Goal: Transaction & Acquisition: Book appointment/travel/reservation

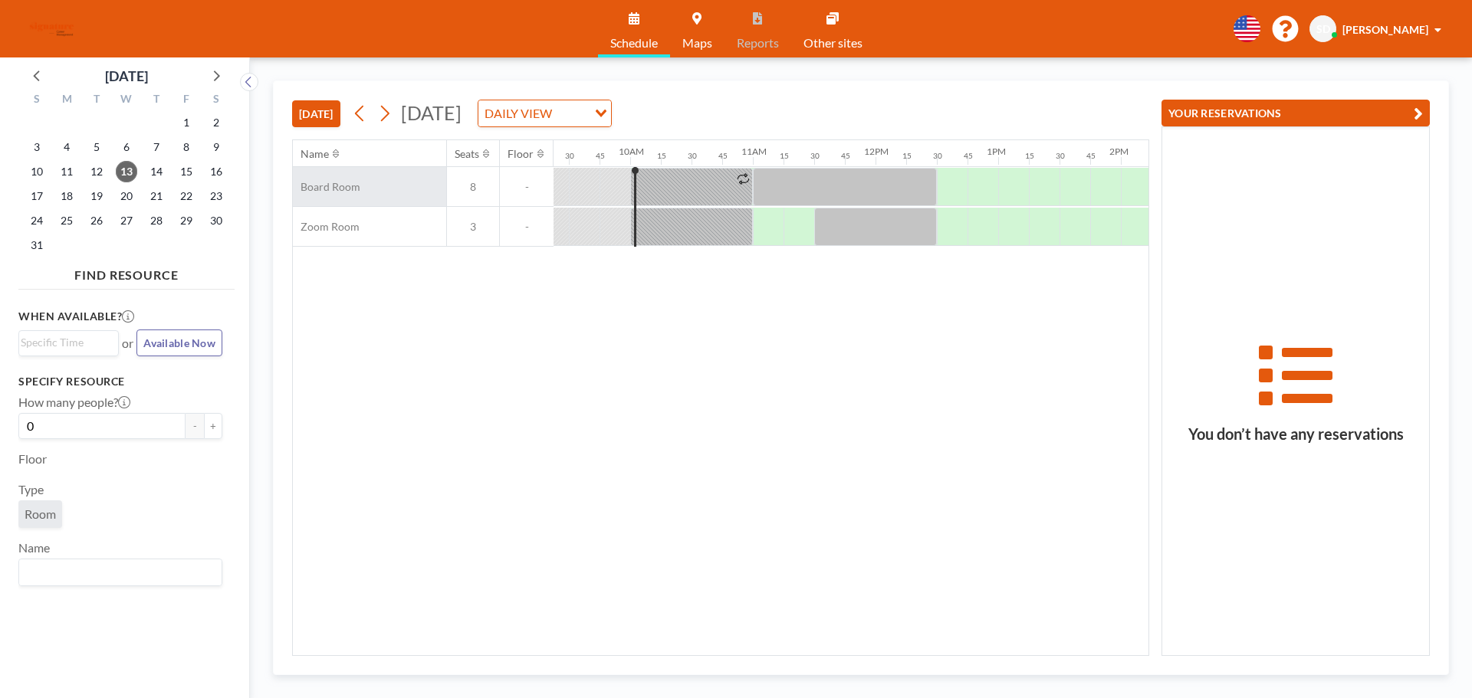
scroll to position [0, 1196]
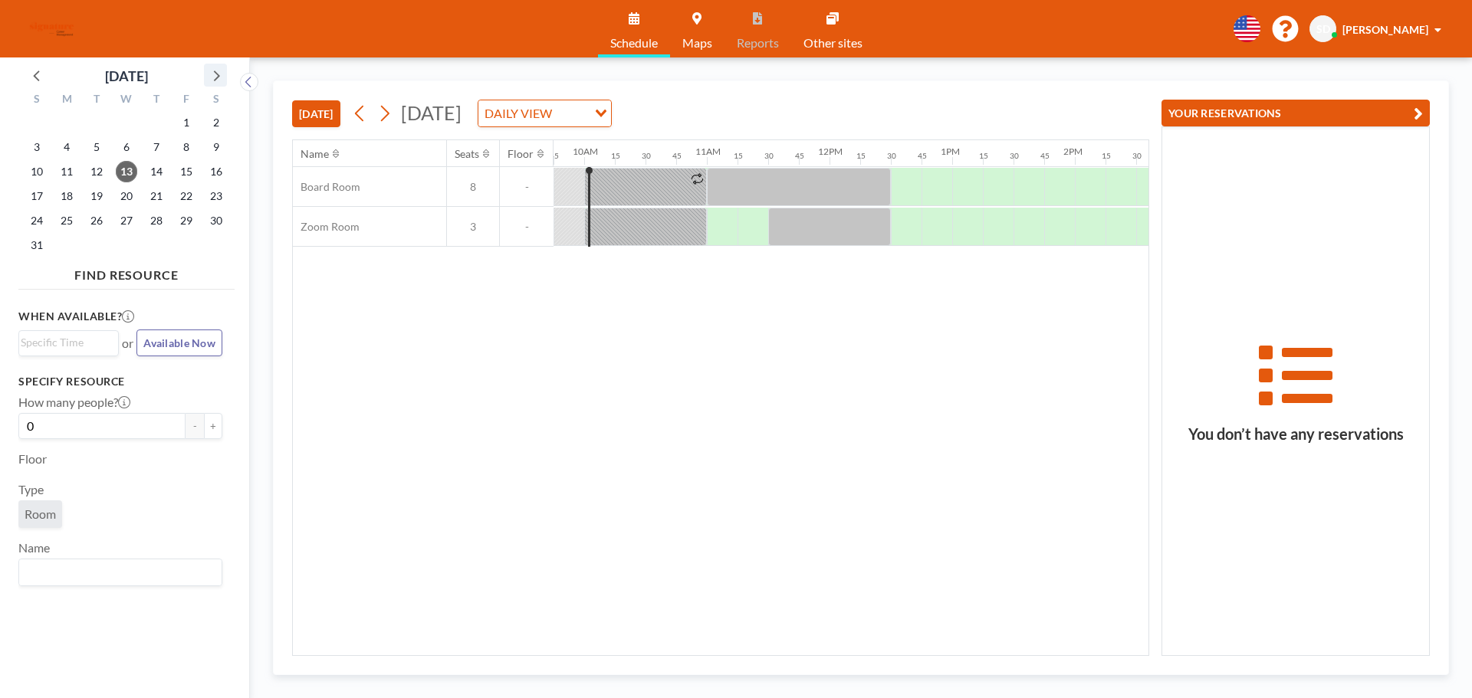
click at [218, 77] on icon at bounding box center [217, 76] width 6 height 11
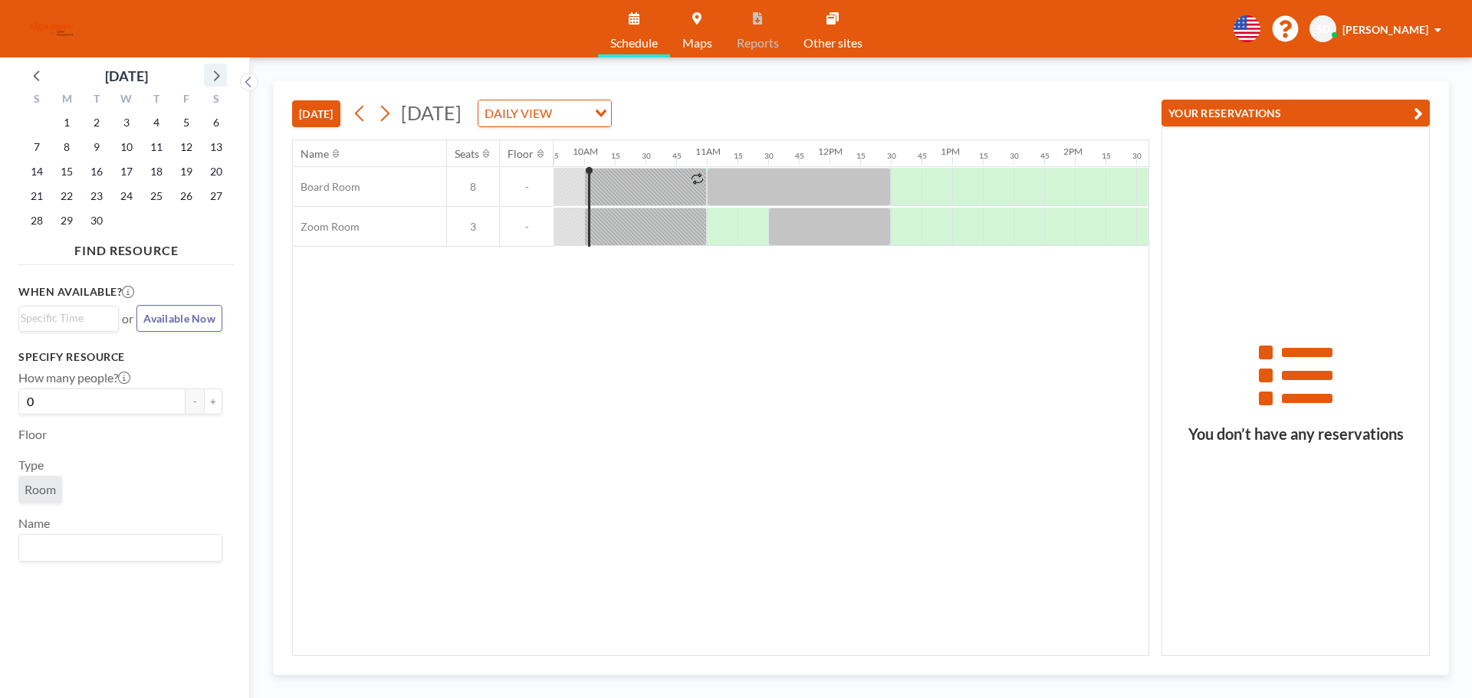
click at [218, 77] on icon at bounding box center [217, 76] width 6 height 11
click at [123, 146] on span "8" at bounding box center [126, 146] width 21 height 21
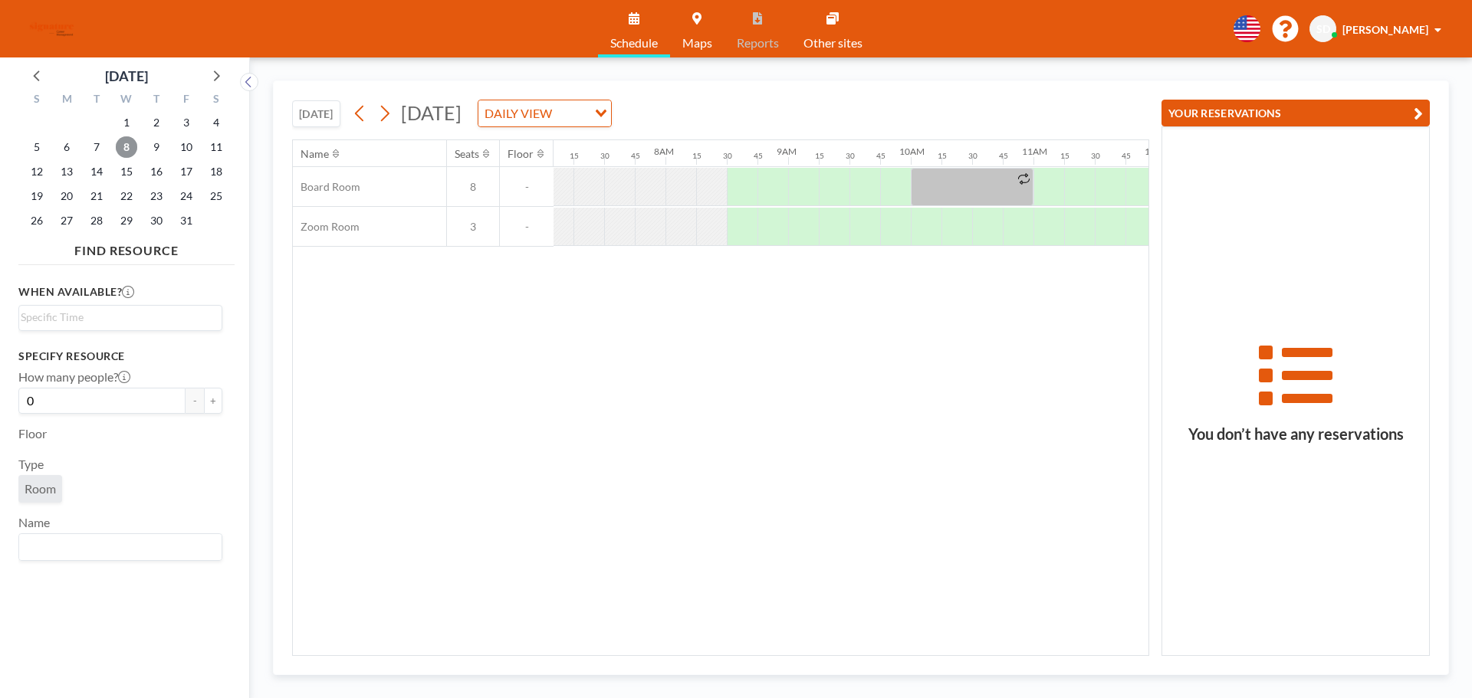
scroll to position [0, 951]
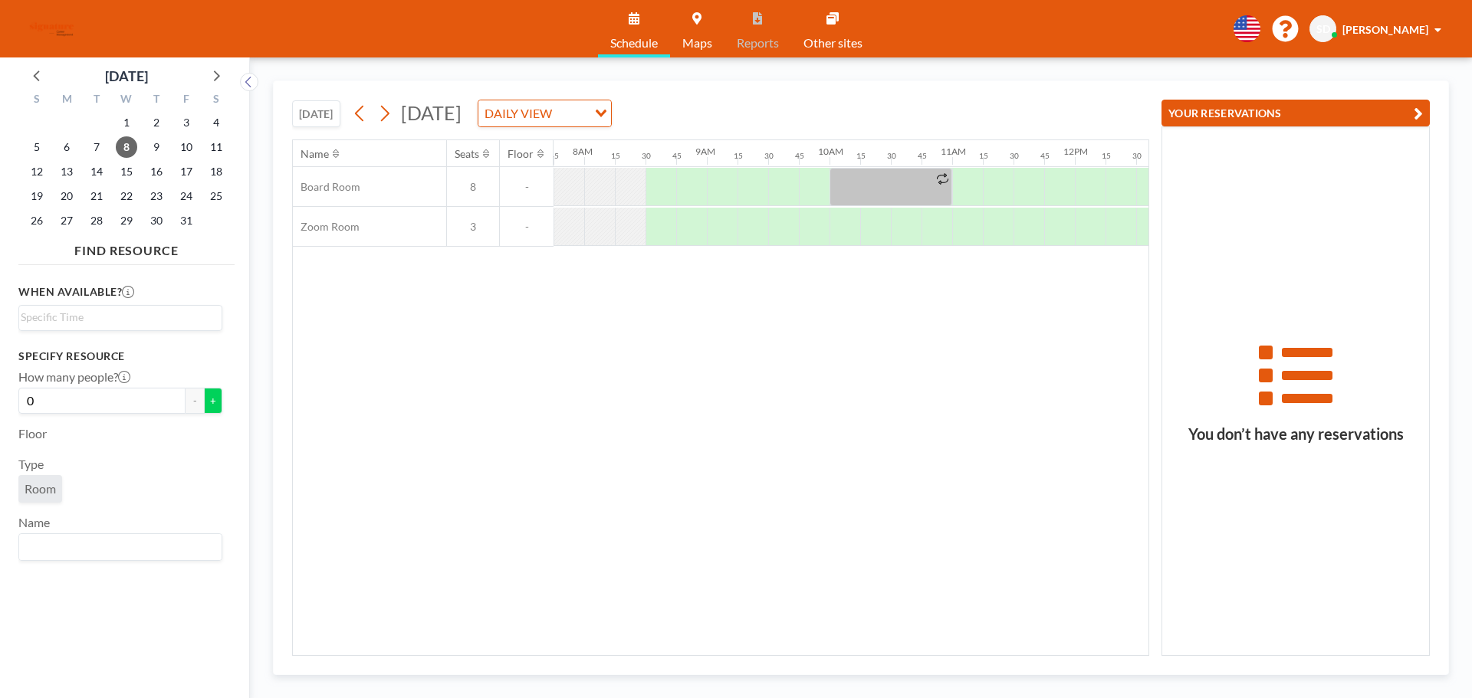
click at [204, 402] on button "+" at bounding box center [213, 401] width 18 height 26
type input "2"
click at [118, 537] on input "Search for option" at bounding box center [117, 547] width 192 height 20
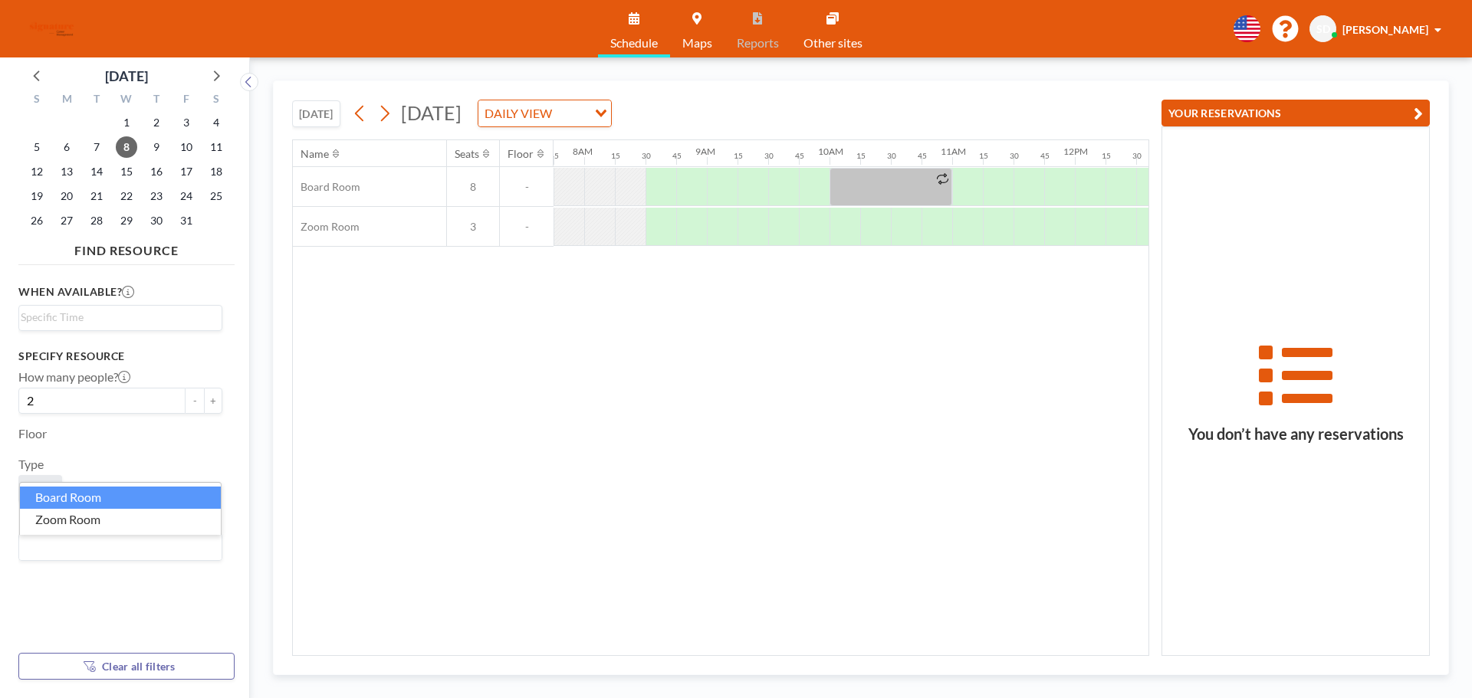
click at [217, 453] on div "When available? Loading... Specify resource How many people? 2 - + Floor Type R…" at bounding box center [126, 455] width 216 height 369
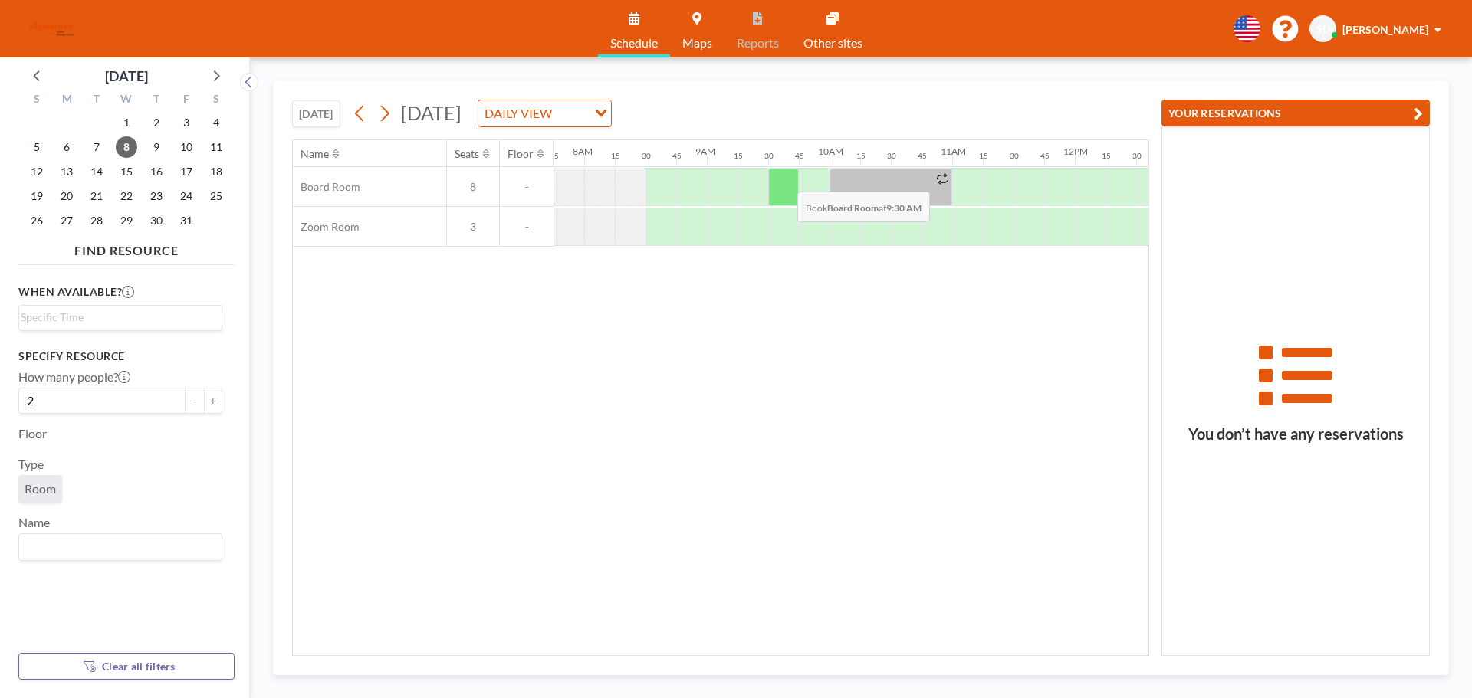
click at [785, 180] on div at bounding box center [783, 187] width 31 height 38
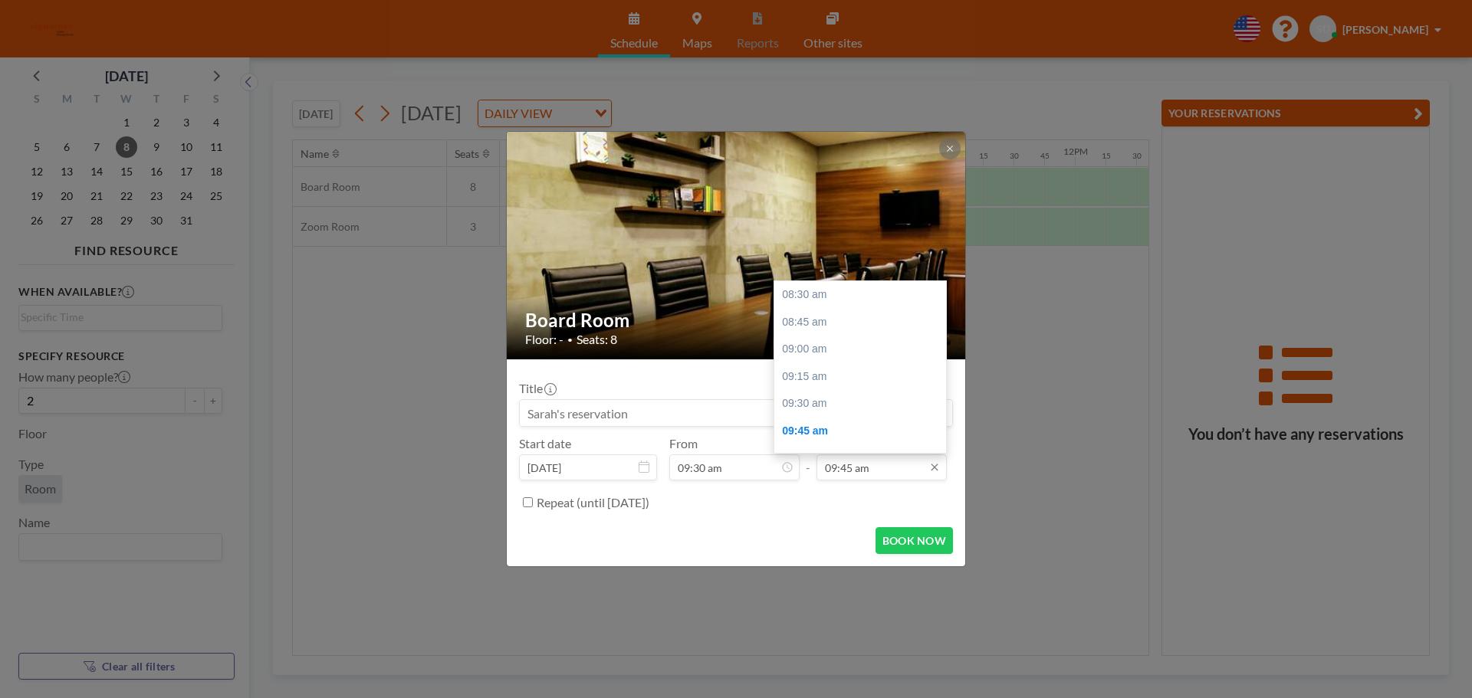
scroll to position [136, 0]
click at [869, 465] on input "09:45 am" at bounding box center [881, 468] width 130 height 26
click at [803, 324] on div "10:00 am" at bounding box center [863, 323] width 179 height 28
type input "10:00 am"
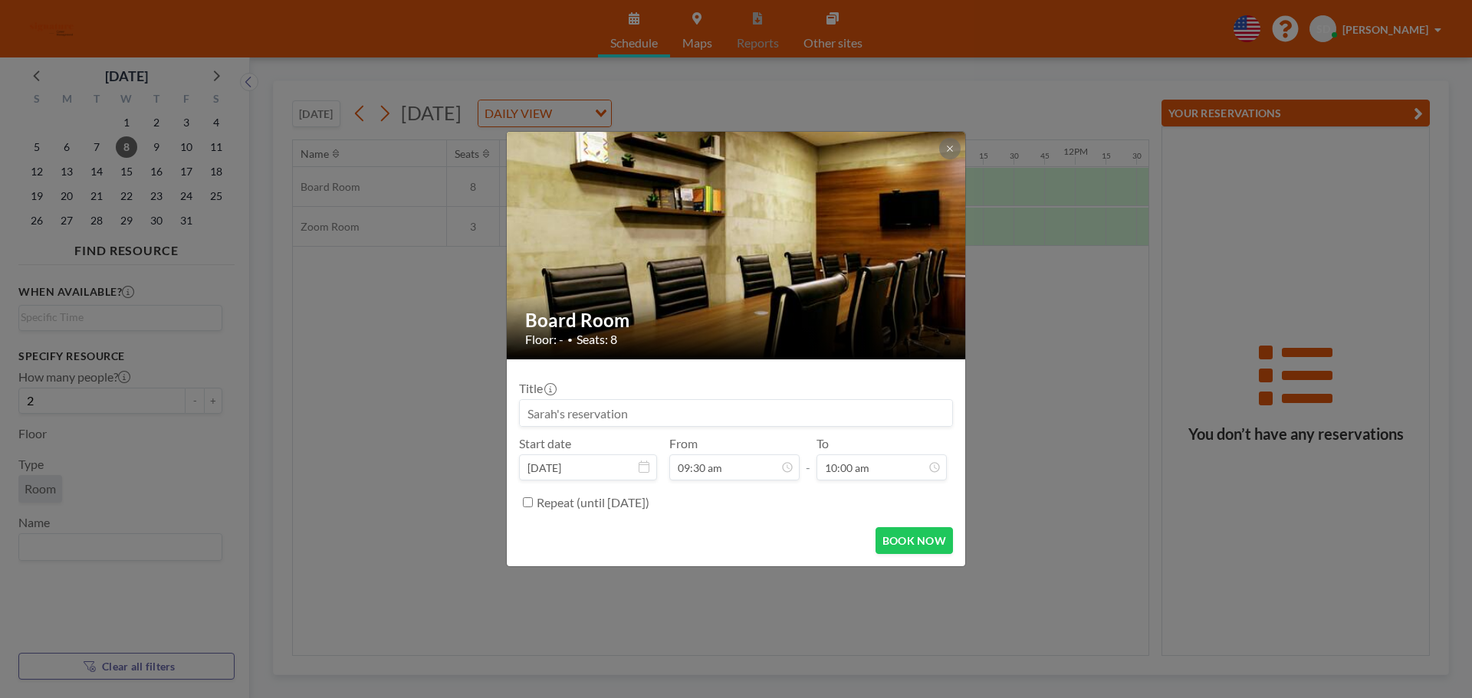
scroll to position [109, 0]
click at [921, 537] on button "BOOK NOW" at bounding box center [913, 540] width 77 height 27
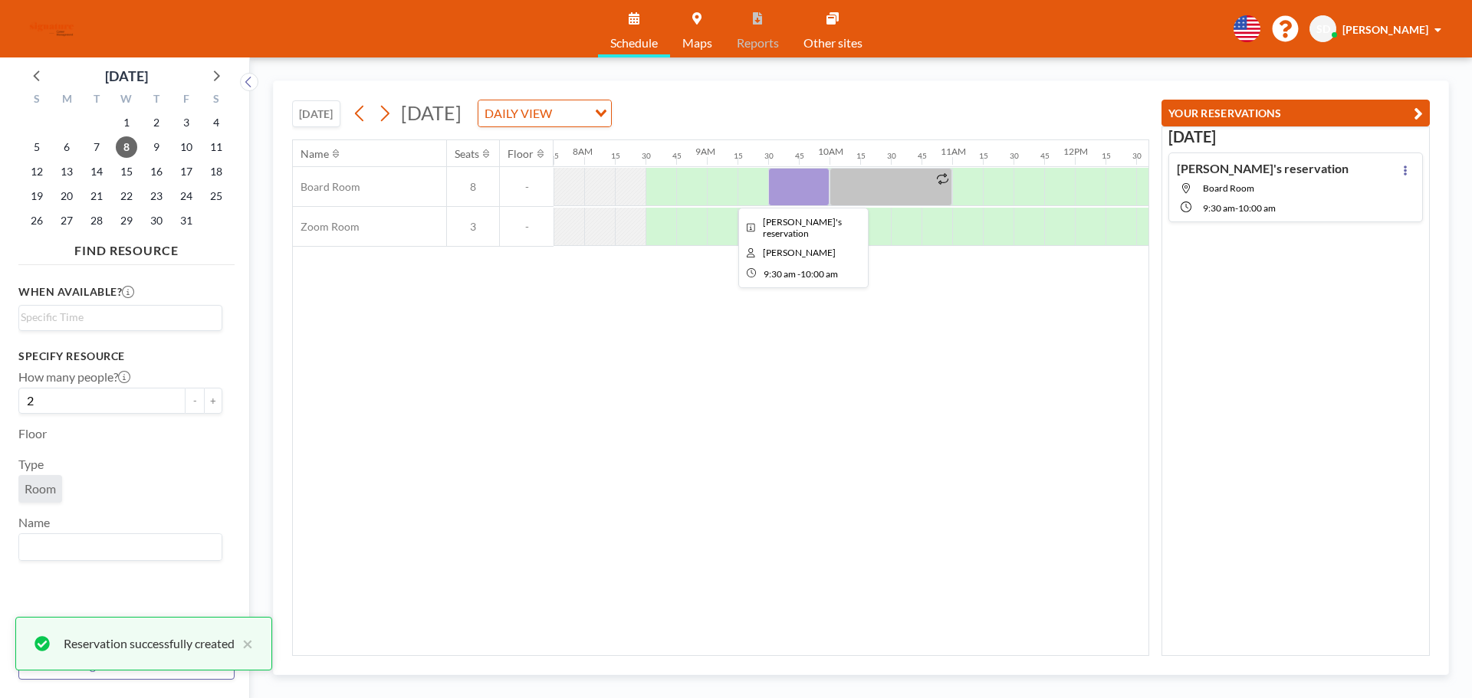
drag, startPoint x: 803, startPoint y: 184, endPoint x: 806, endPoint y: 192, distance: 9.0
click at [806, 192] on div at bounding box center [798, 187] width 61 height 38
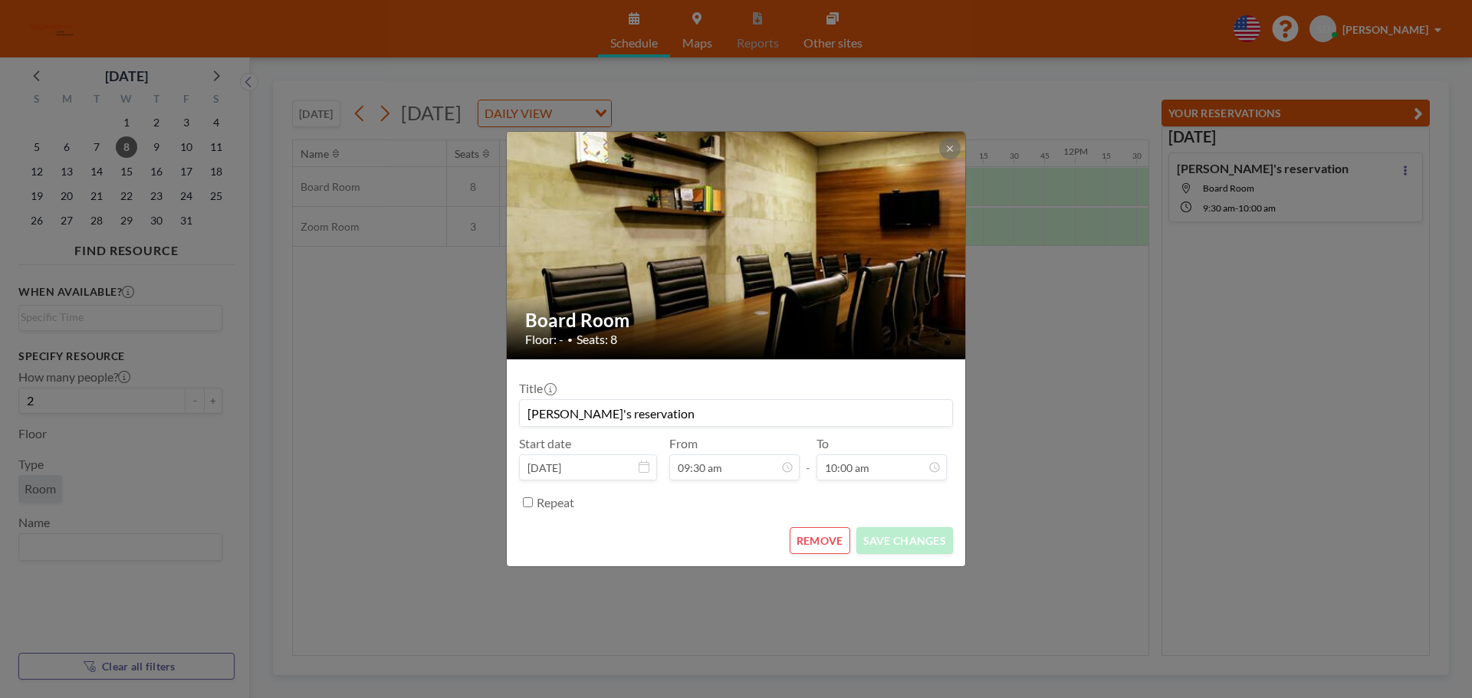
click at [826, 546] on button "REMOVE" at bounding box center [820, 540] width 61 height 27
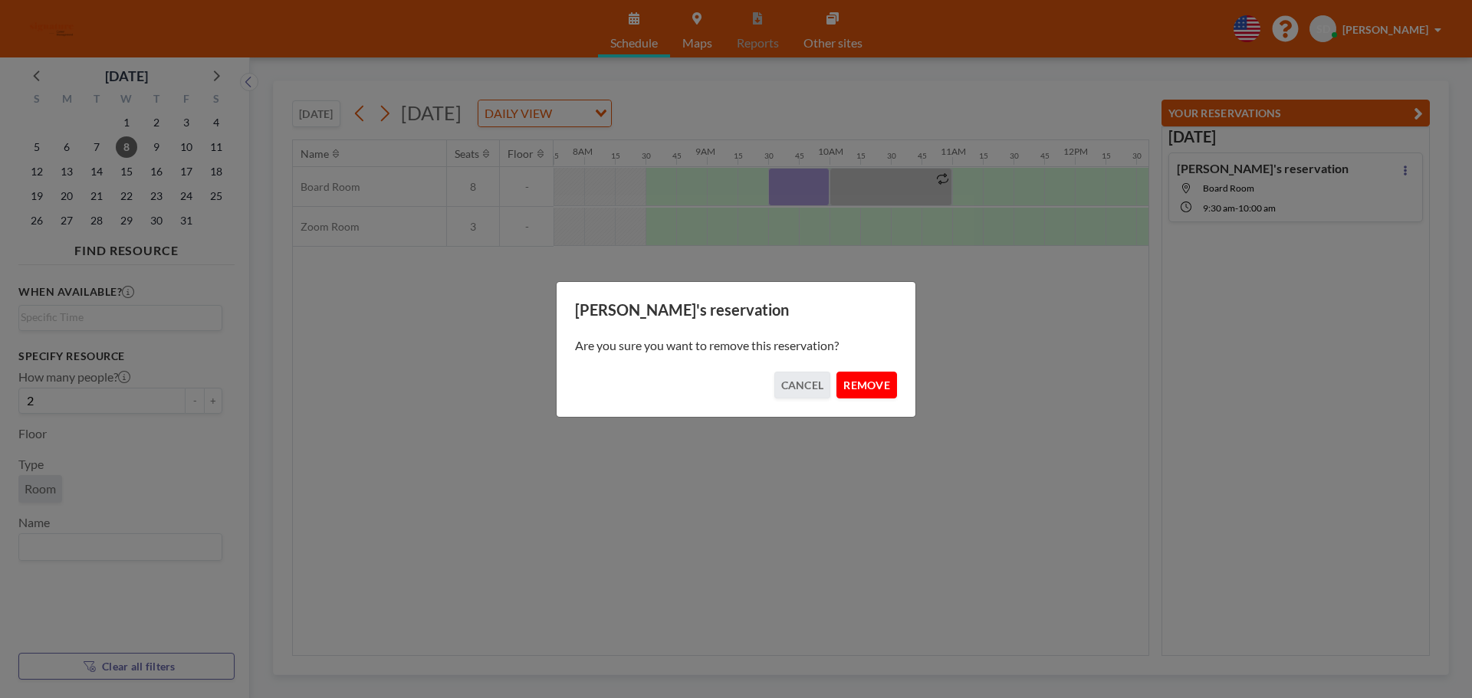
click at [857, 392] on button "REMOVE" at bounding box center [866, 385] width 61 height 27
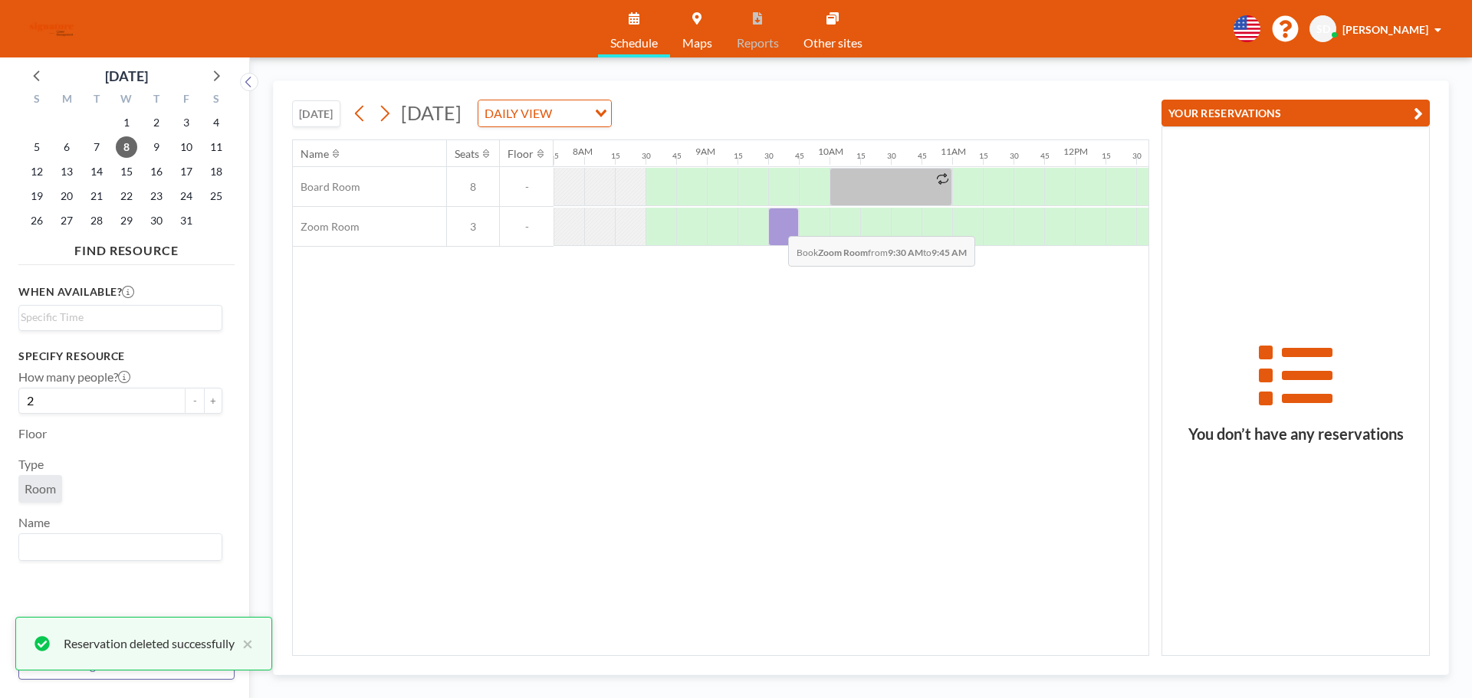
click at [776, 225] on div at bounding box center [783, 227] width 31 height 38
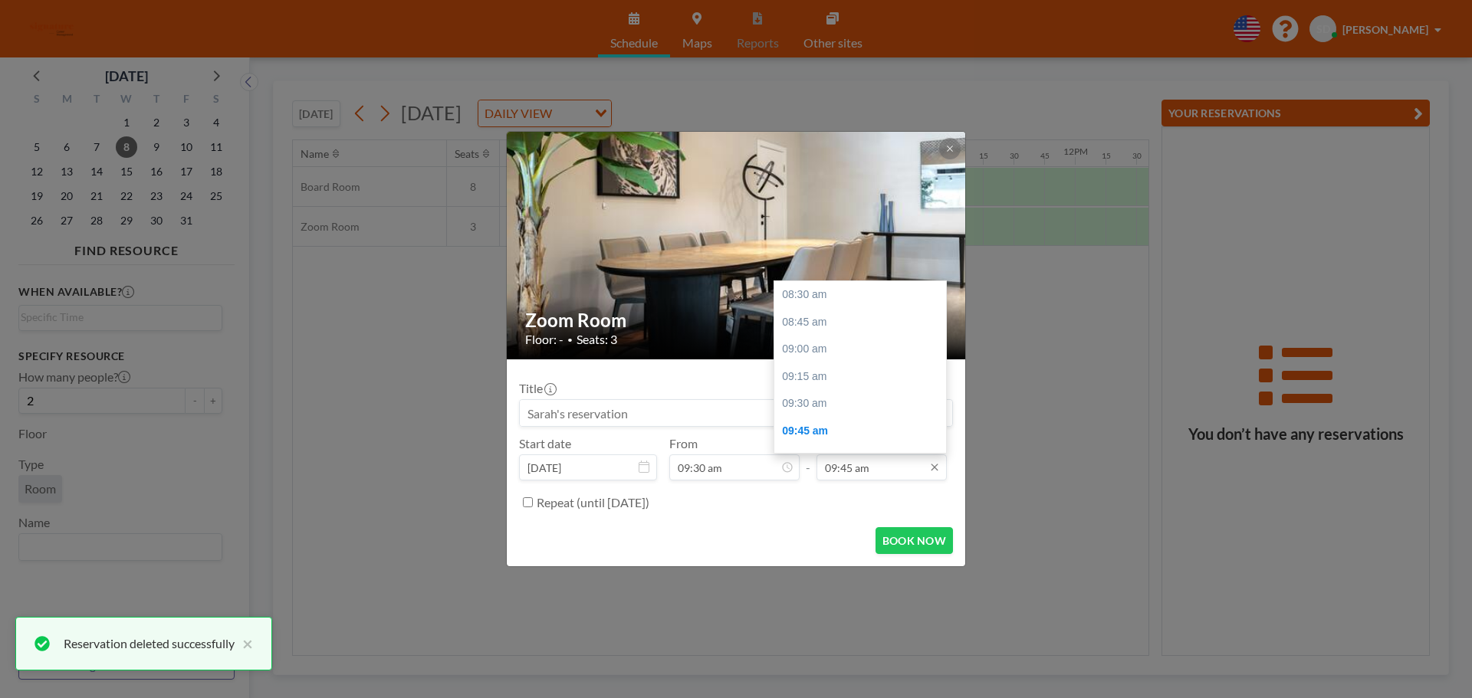
scroll to position [136, 0]
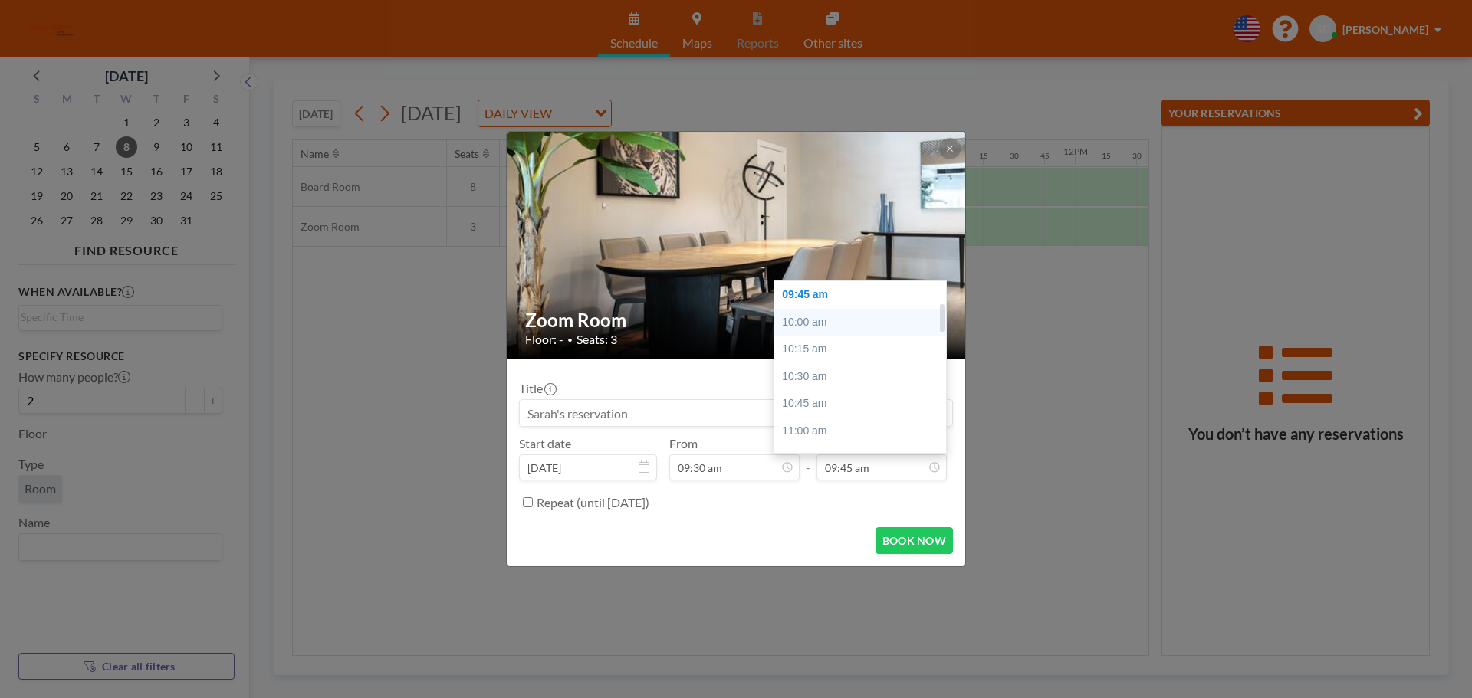
click at [807, 327] on div "10:00 am" at bounding box center [863, 323] width 179 height 28
type input "10:00 am"
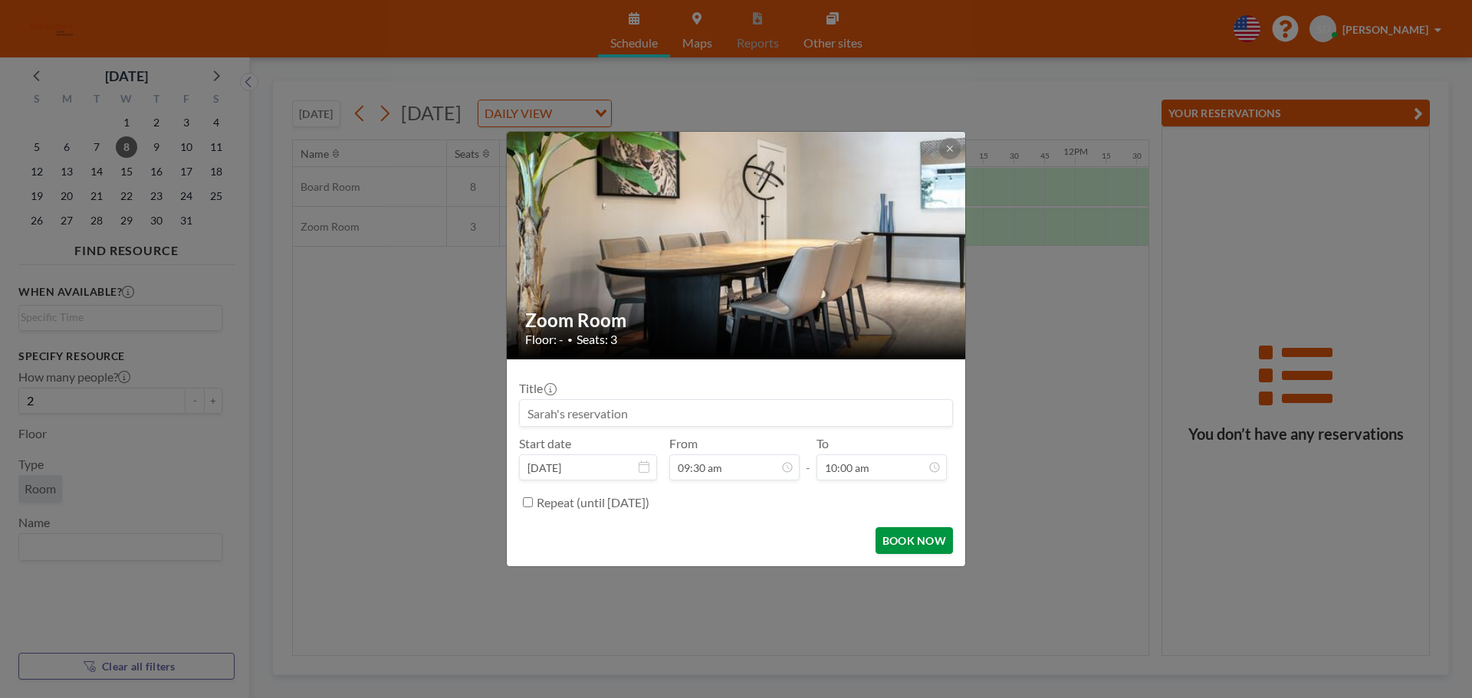
scroll to position [164, 0]
click at [909, 547] on button "BOOK NOW" at bounding box center [913, 540] width 77 height 27
